Goal: Information Seeking & Learning: Understand process/instructions

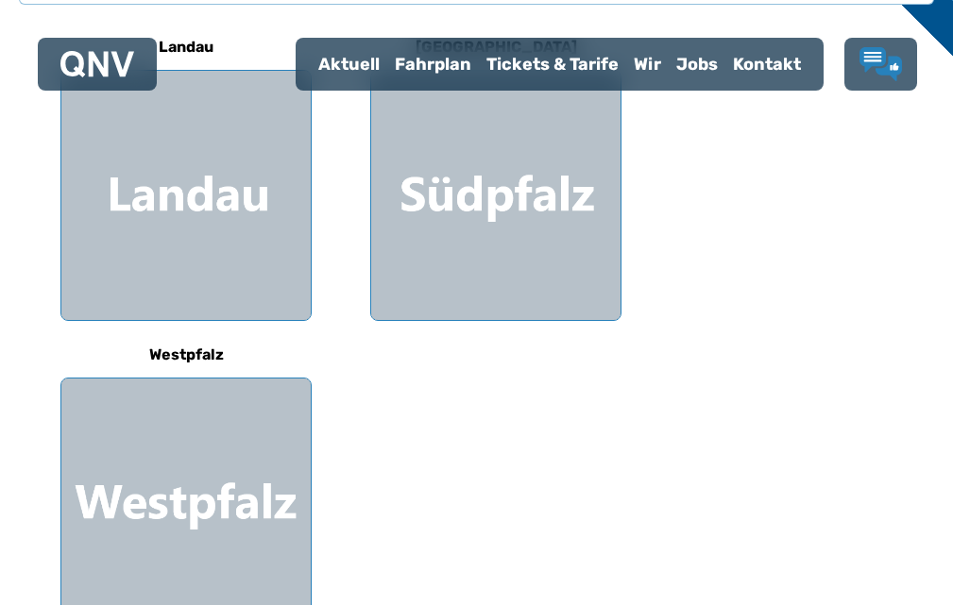
scroll to position [680, 0]
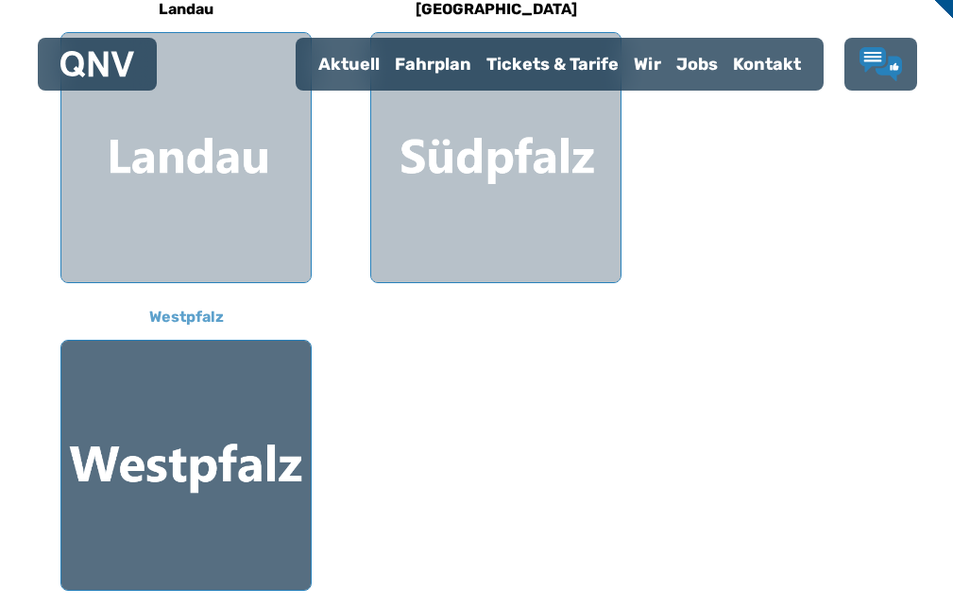
click at [220, 441] on div at bounding box center [185, 465] width 249 height 249
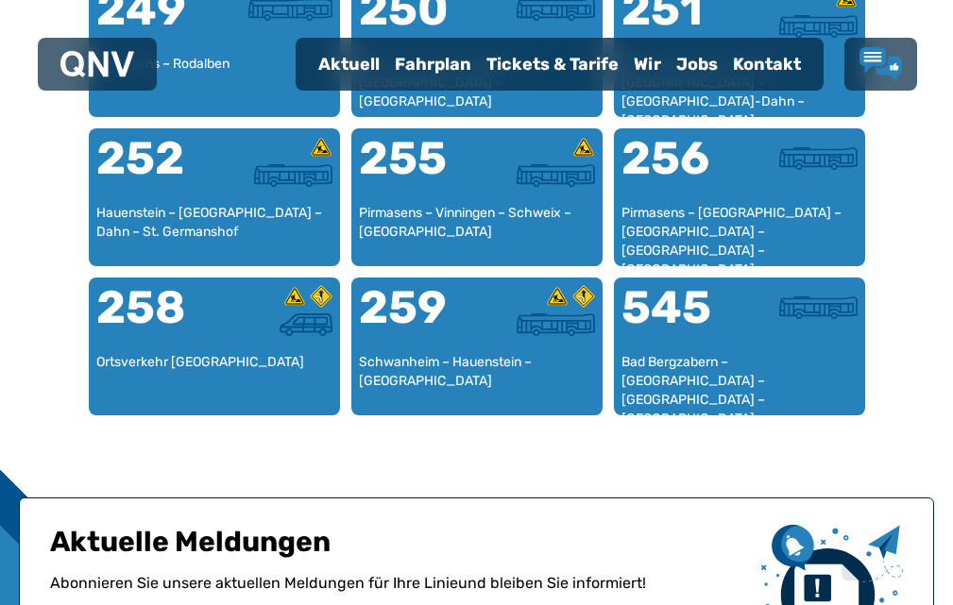
scroll to position [2553, 0]
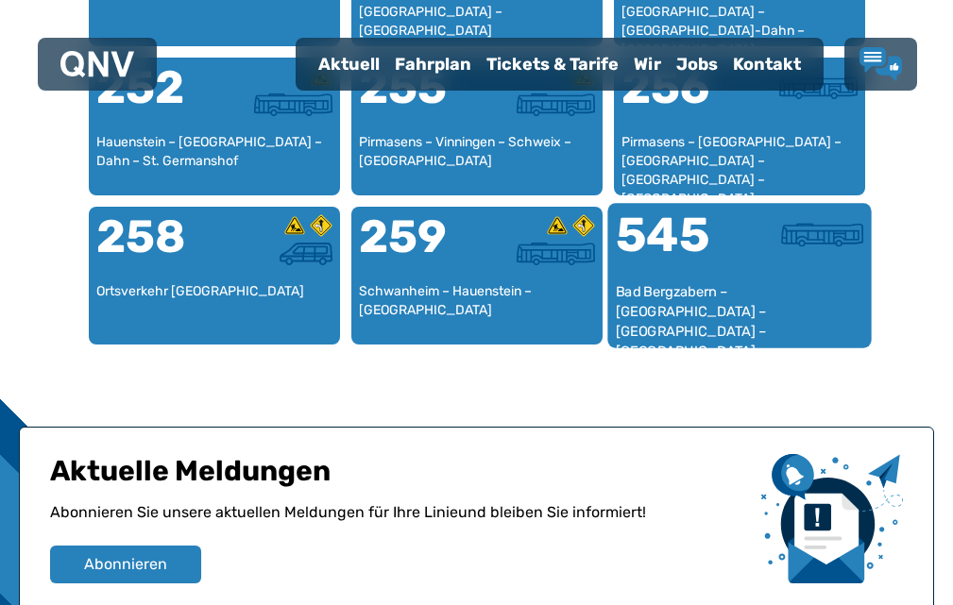
click at [674, 340] on div "Bad Bergzabern – [GEOGRAPHIC_DATA] – [GEOGRAPHIC_DATA] – [GEOGRAPHIC_DATA]" at bounding box center [739, 311] width 248 height 58
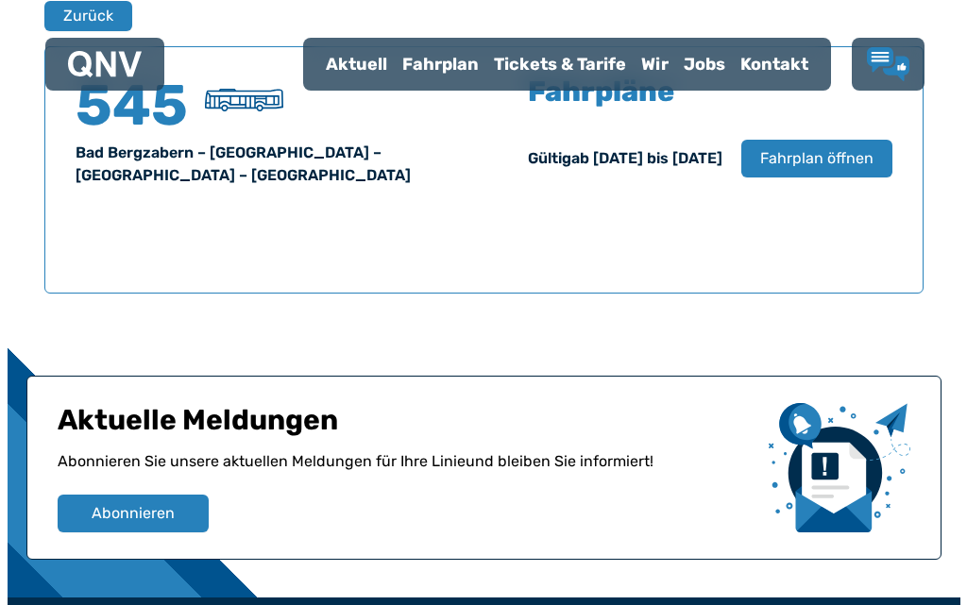
scroll to position [1185, 0]
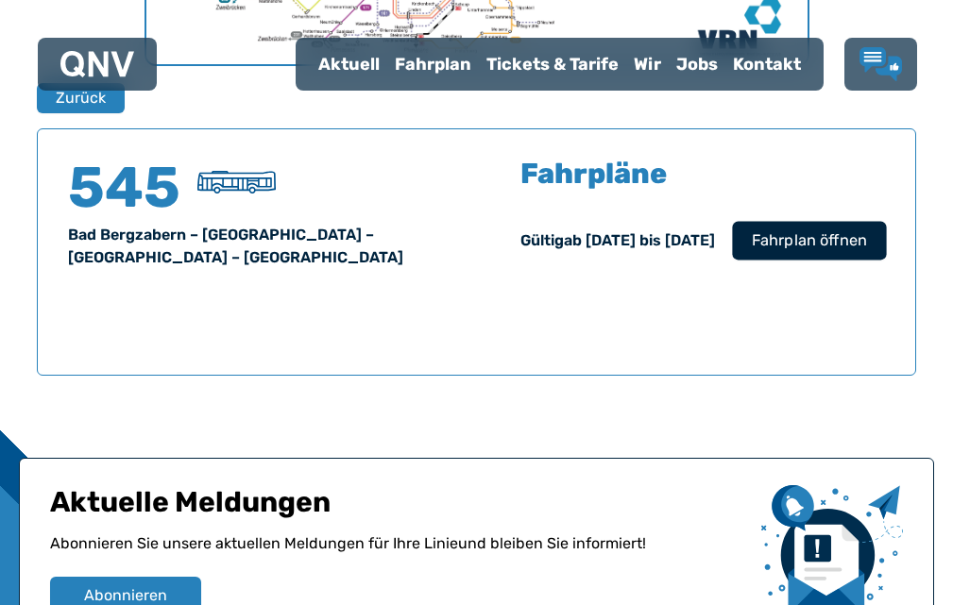
click at [806, 252] on span "Fahrplan öffnen" at bounding box center [808, 240] width 115 height 23
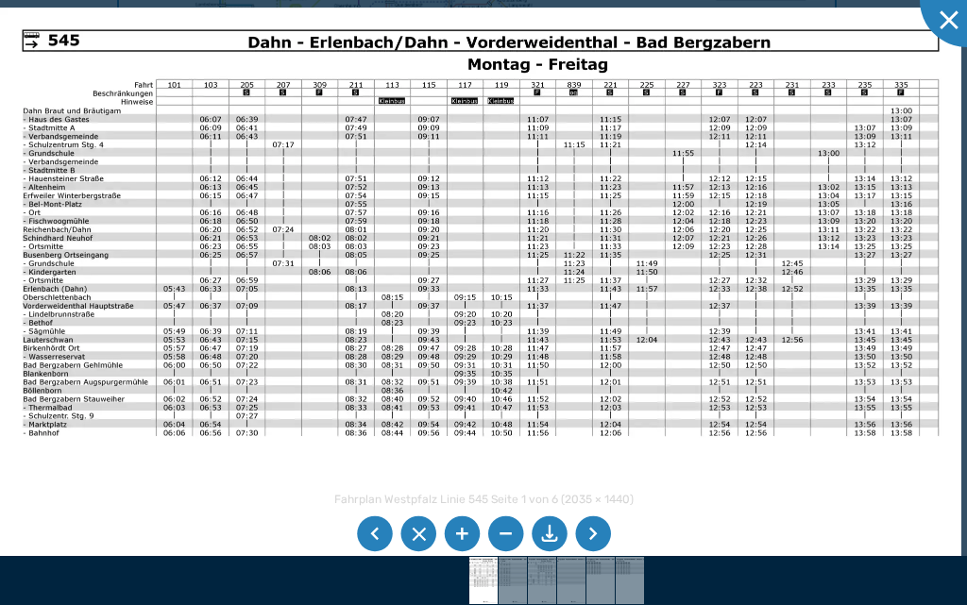
click at [589, 532] on li at bounding box center [593, 534] width 36 height 36
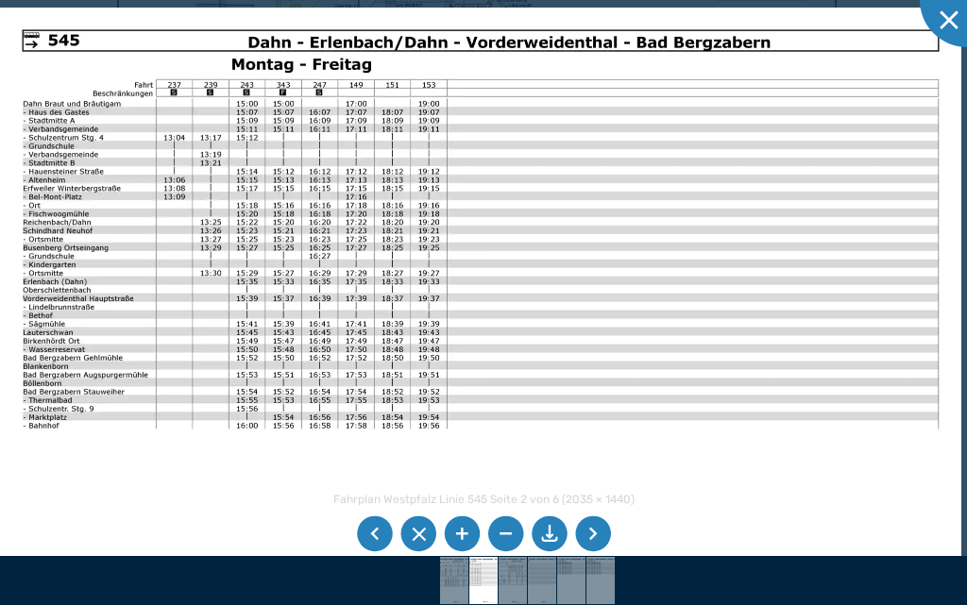
click at [377, 531] on li at bounding box center [375, 534] width 36 height 36
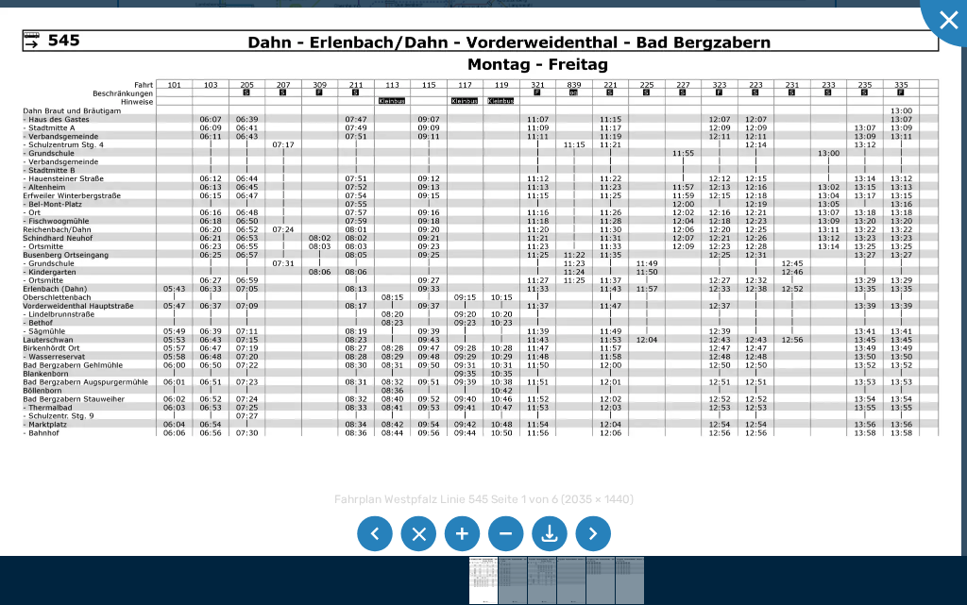
click at [596, 532] on li at bounding box center [593, 534] width 36 height 36
